Goal: Task Accomplishment & Management: Manage account settings

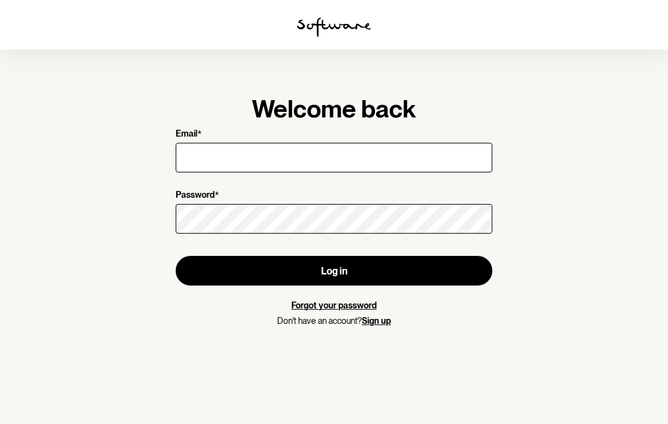
click at [297, 158] on input "Email *" at bounding box center [334, 158] width 317 height 30
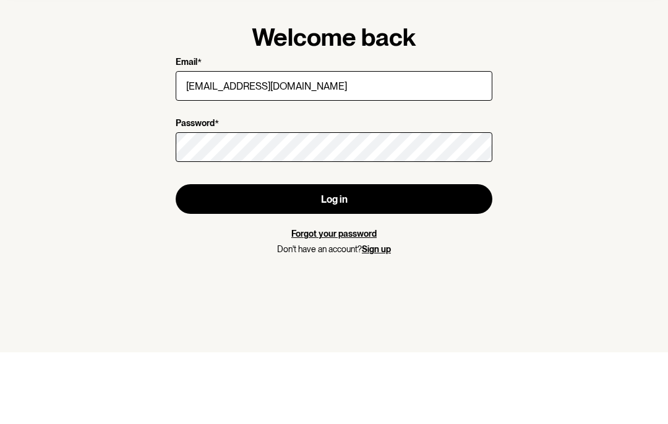
type input "[EMAIL_ADDRESS][DOMAIN_NAME]"
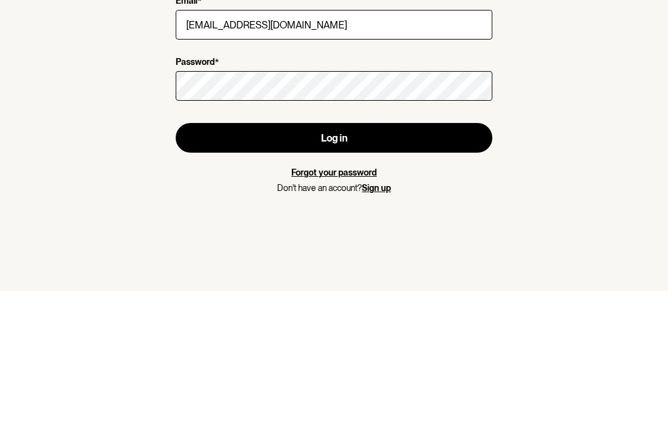
click at [390, 256] on button "Log in" at bounding box center [334, 271] width 317 height 30
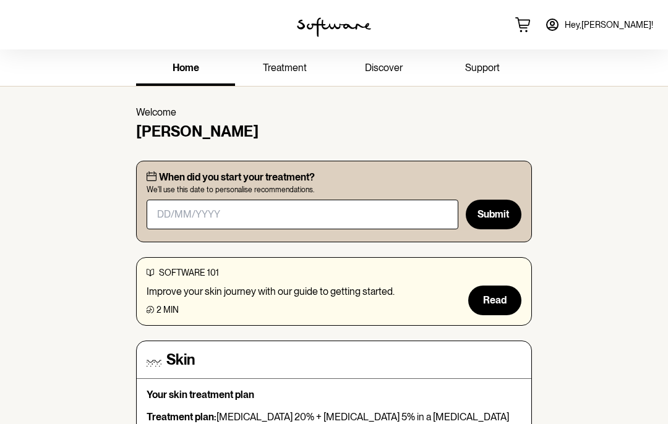
click at [287, 74] on link "treatment" at bounding box center [284, 69] width 99 height 34
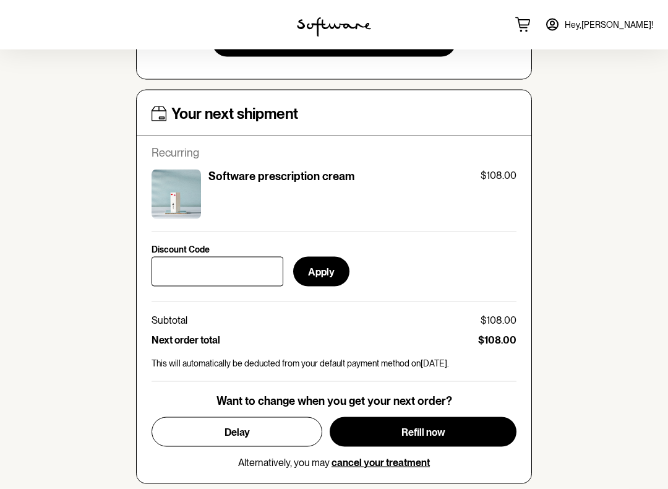
scroll to position [411, 0]
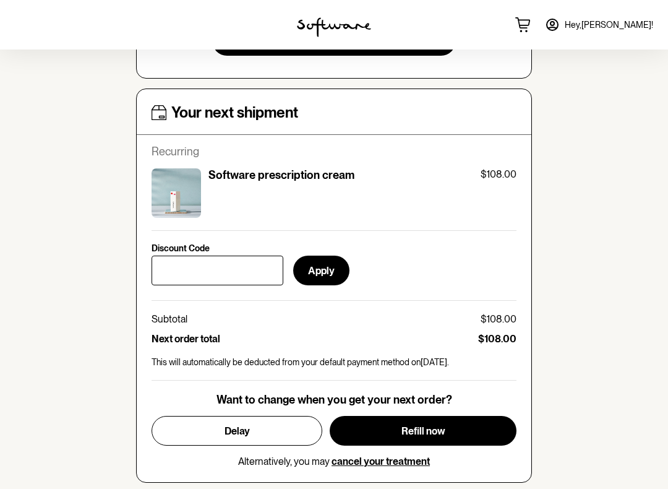
click at [259, 418] on button "Delay" at bounding box center [237, 431] width 171 height 30
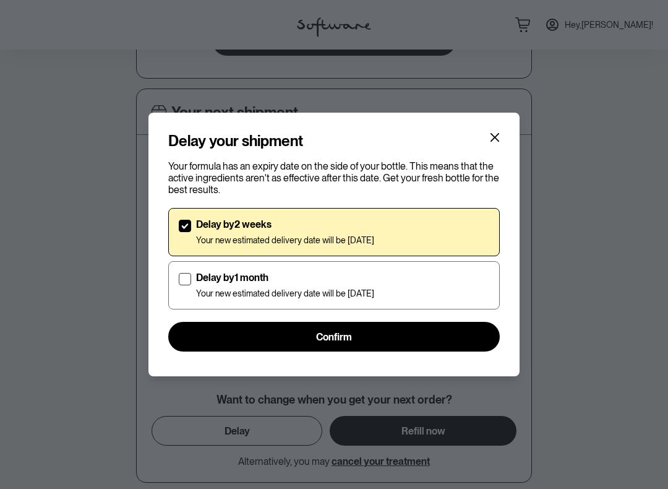
click at [356, 340] on button "Confirm" at bounding box center [334, 337] width 332 height 30
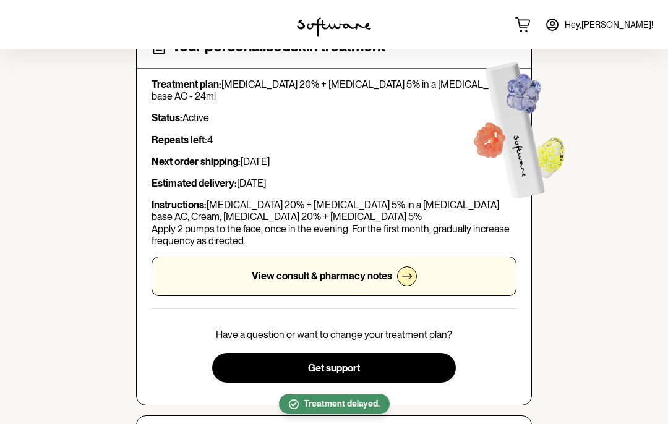
scroll to position [0, 0]
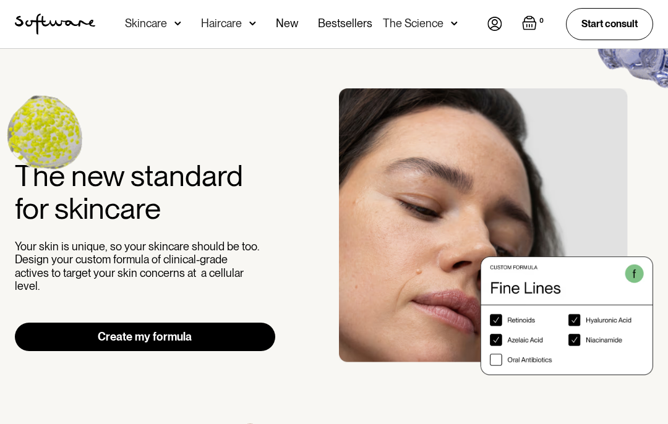
click at [484, 28] on nav "Acne Ageing Pigmentation Everyday care Hair Loss Learn Skincare Custom Formulas…" at bounding box center [291, 24] width 392 height 48
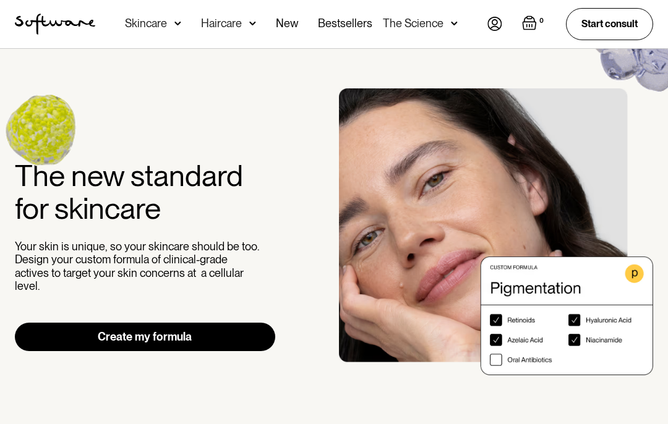
click at [492, 25] on img at bounding box center [494, 24] width 15 height 14
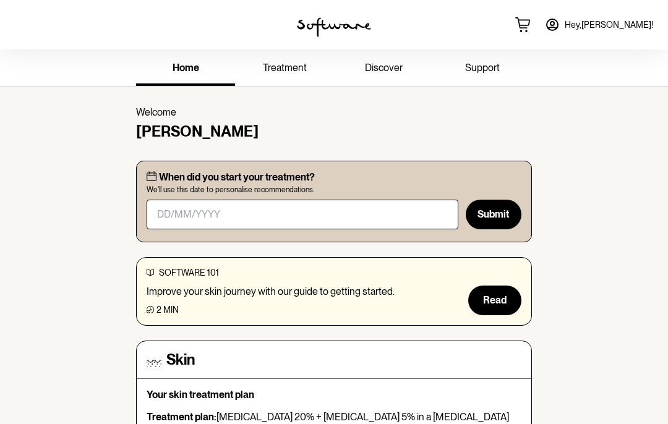
click at [558, 30] on icon at bounding box center [552, 24] width 11 height 11
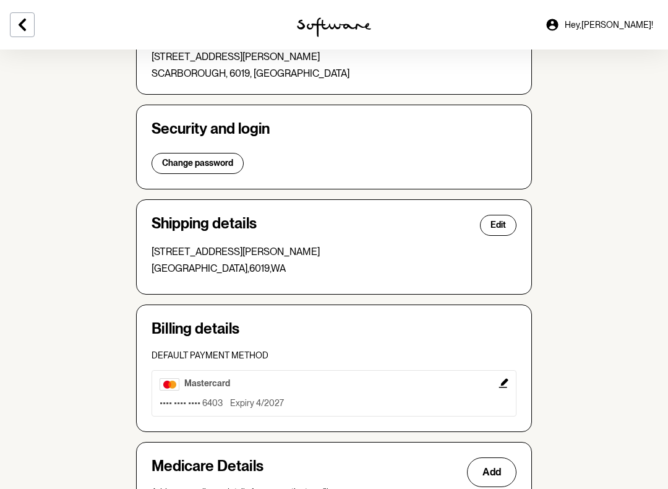
scroll to position [280, 0]
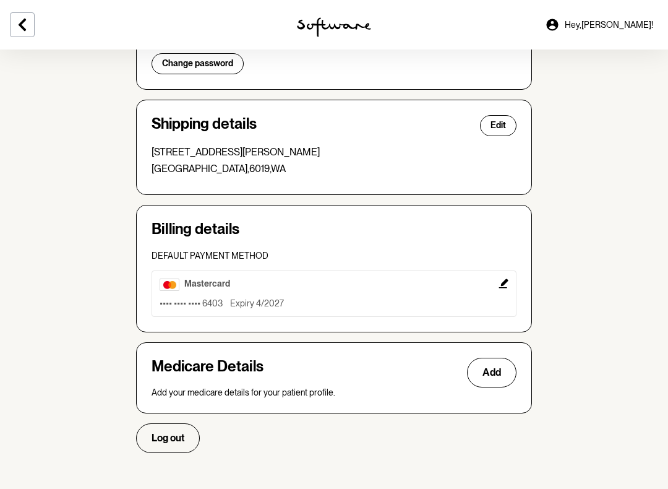
click at [171, 424] on span "Log out" at bounding box center [168, 438] width 33 height 12
